Goal: Find specific page/section: Find specific page/section

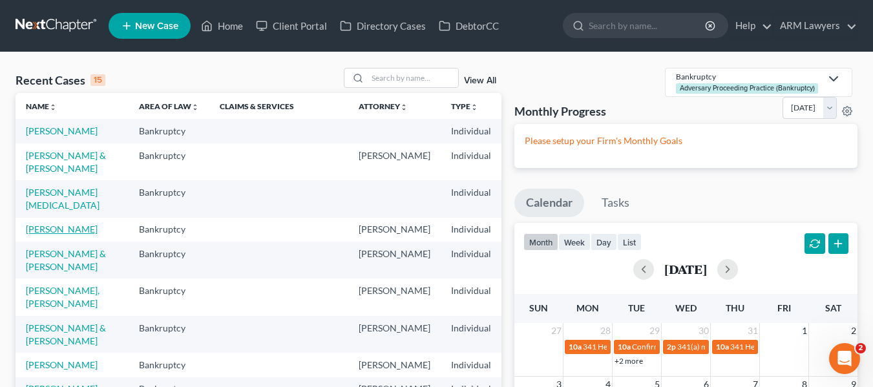
click at [34, 235] on link "[PERSON_NAME]" at bounding box center [62, 229] width 72 height 11
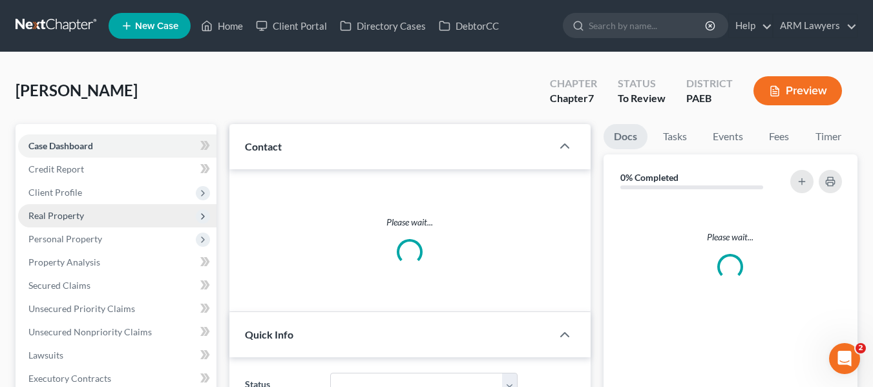
click at [71, 218] on span "Real Property" at bounding box center [56, 215] width 56 height 11
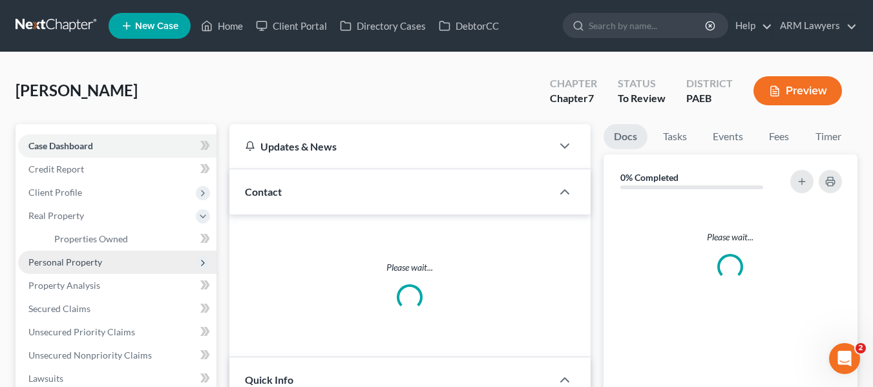
click at [67, 264] on span "Personal Property" at bounding box center [65, 262] width 74 height 11
click at [100, 260] on span "Vehicles Owned" at bounding box center [86, 262] width 65 height 11
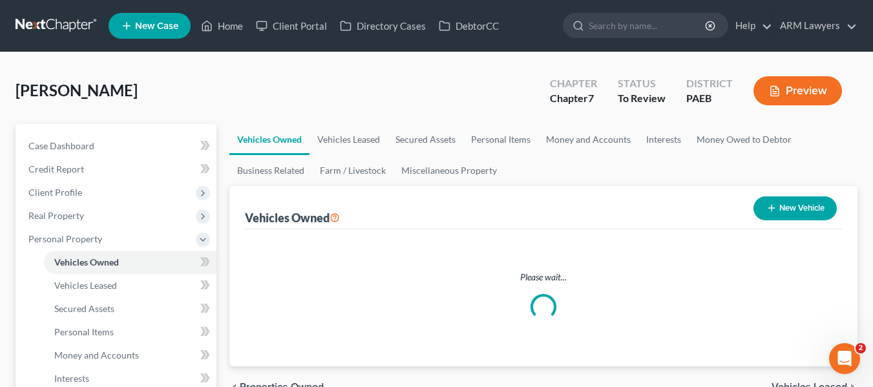
click at [776, 87] on icon "button" at bounding box center [775, 92] width 8 height 10
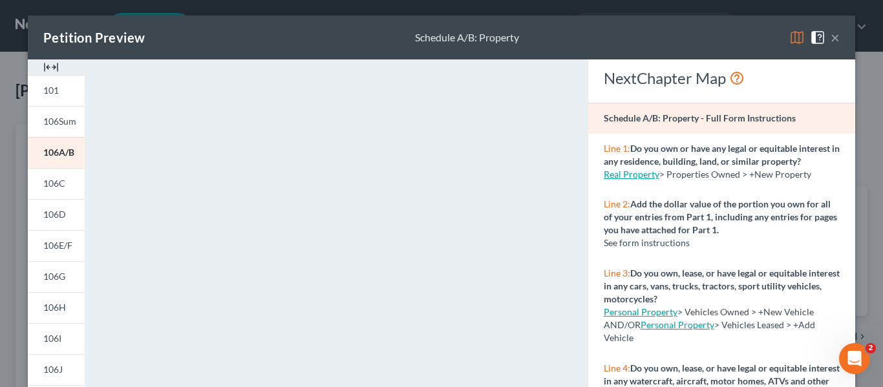
click at [833, 36] on button "×" at bounding box center [834, 38] width 9 height 16
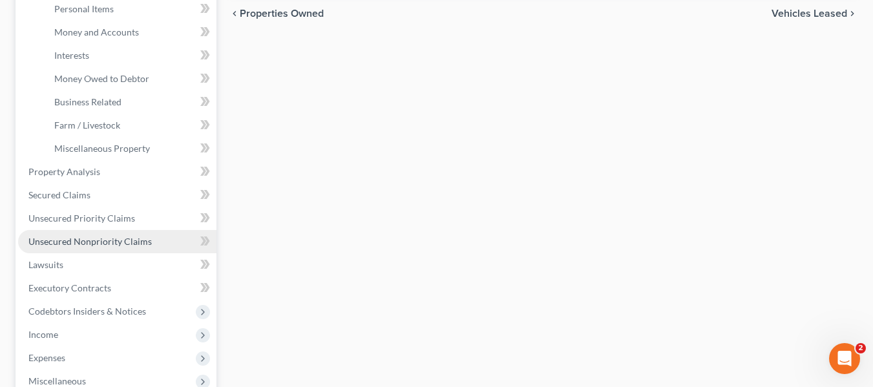
scroll to position [388, 0]
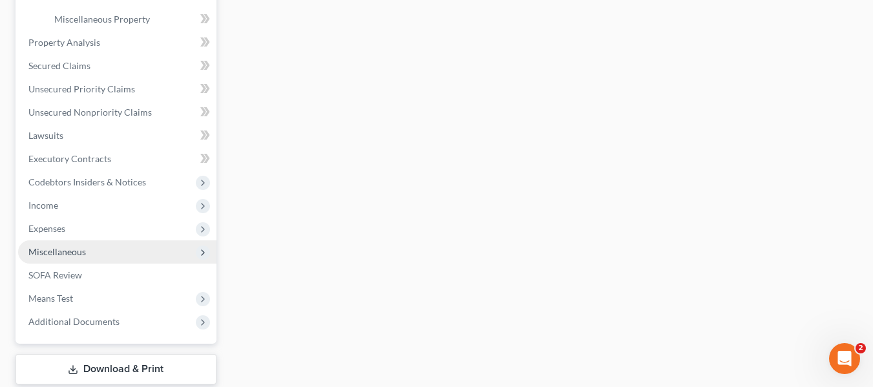
click at [70, 255] on span "Miscellaneous" at bounding box center [57, 251] width 58 height 11
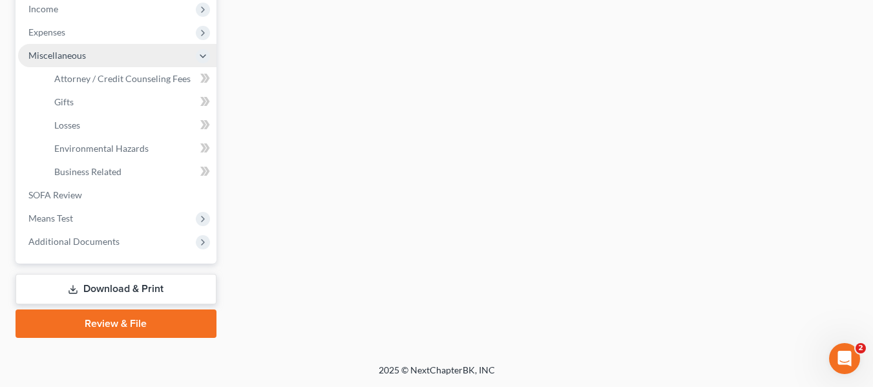
scroll to position [416, 0]
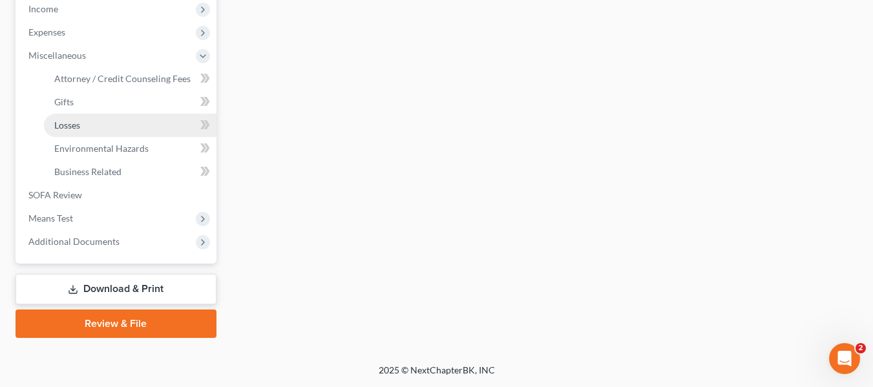
click at [63, 126] on span "Losses" at bounding box center [67, 125] width 26 height 11
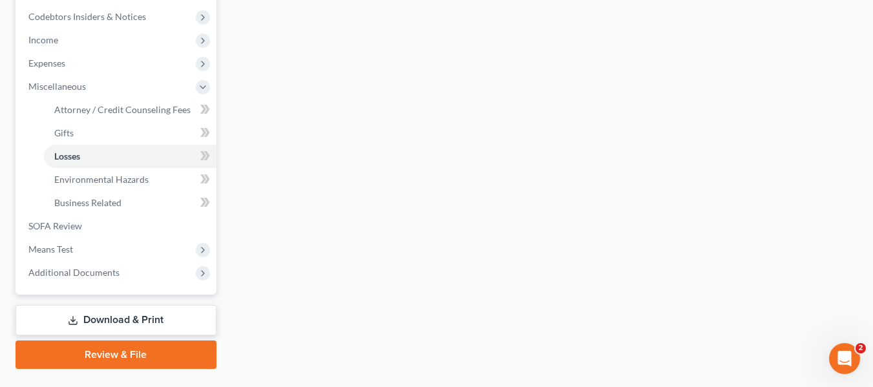
scroll to position [388, 0]
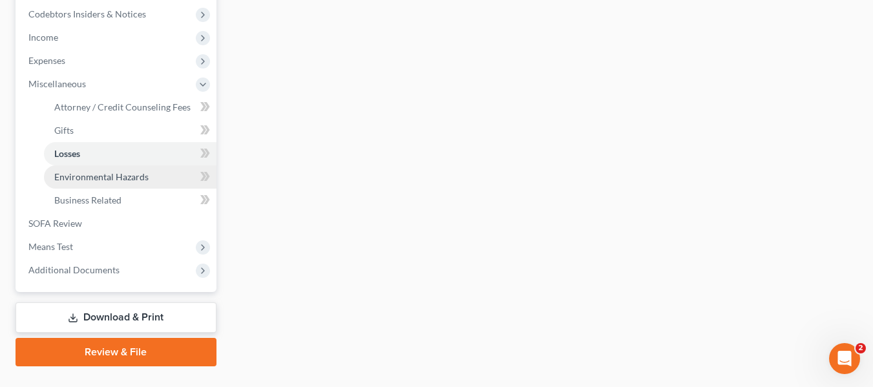
click at [112, 175] on span "Environmental Hazards" at bounding box center [101, 176] width 94 height 11
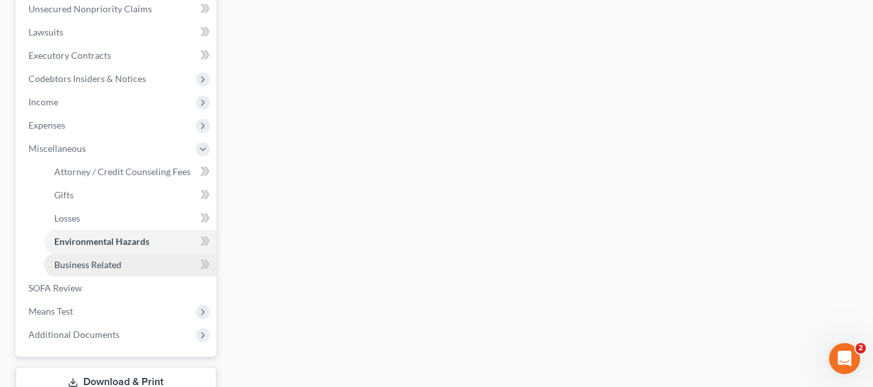
click at [111, 266] on span "Business Related" at bounding box center [87, 264] width 67 height 11
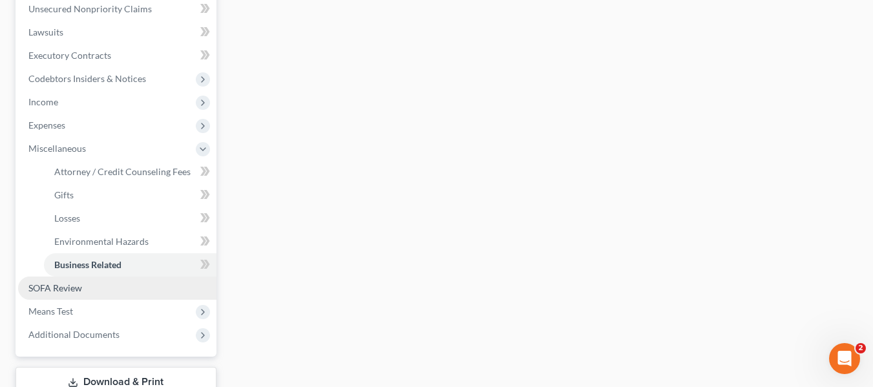
click at [68, 291] on span "SOFA Review" at bounding box center [55, 287] width 54 height 11
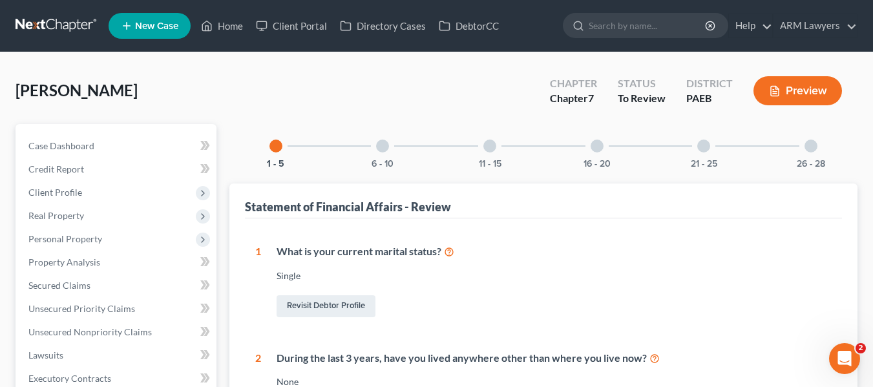
click at [380, 147] on div at bounding box center [382, 146] width 13 height 13
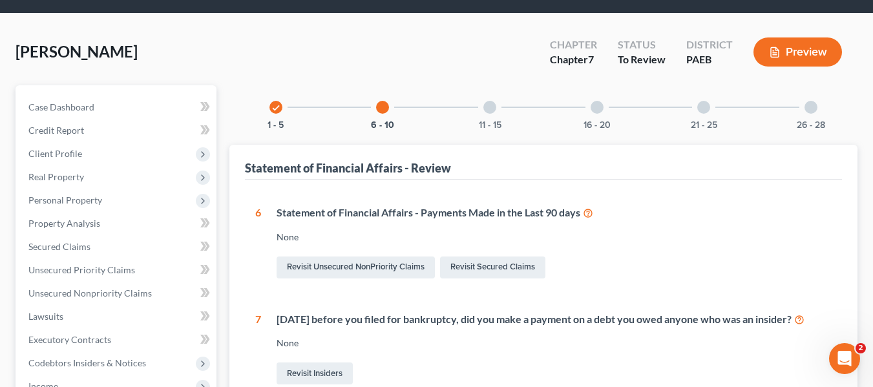
scroll to position [37, 0]
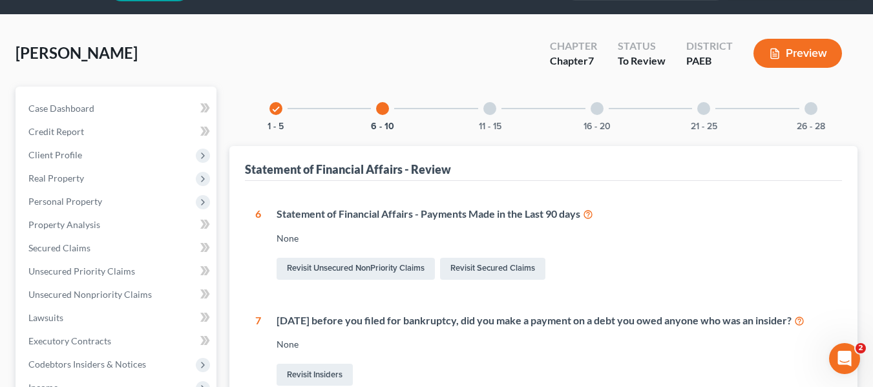
click at [487, 110] on div at bounding box center [489, 108] width 13 height 13
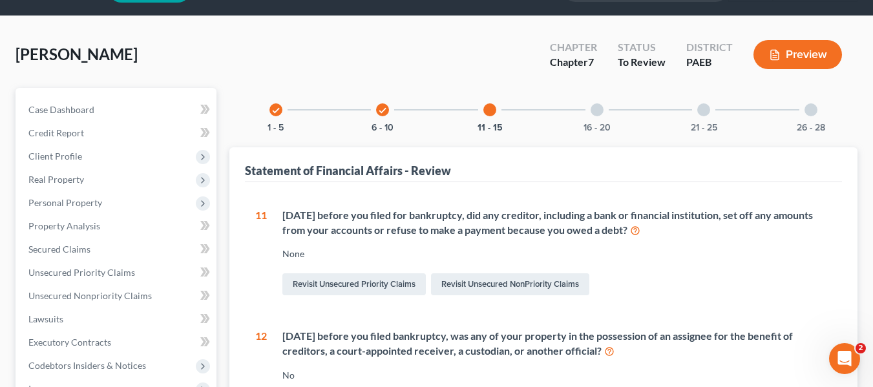
scroll to position [0, 0]
